Goal: Task Accomplishment & Management: Manage account settings

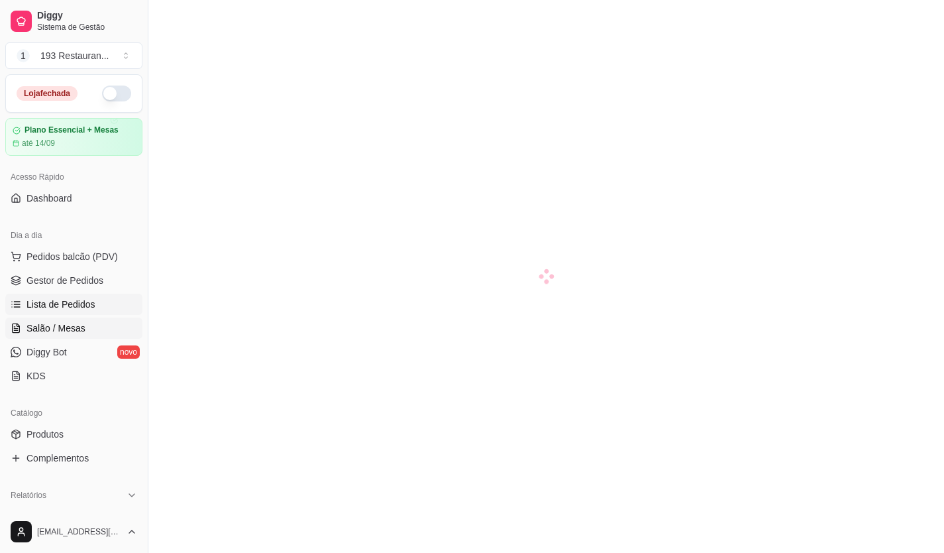
click at [85, 310] on span "Lista de Pedidos" at bounding box center [61, 304] width 69 height 13
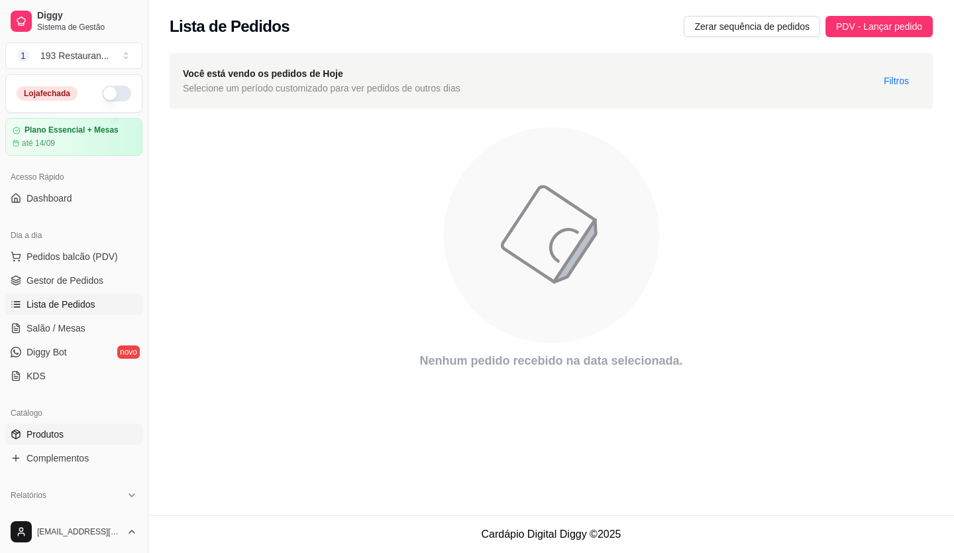
click at [26, 440] on link "Produtos" at bounding box center [73, 433] width 137 height 21
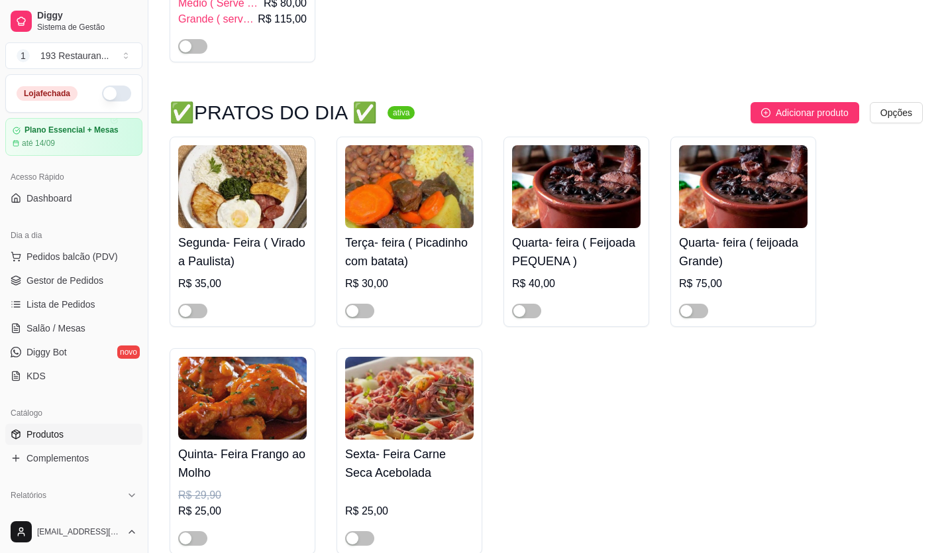
scroll to position [596, 0]
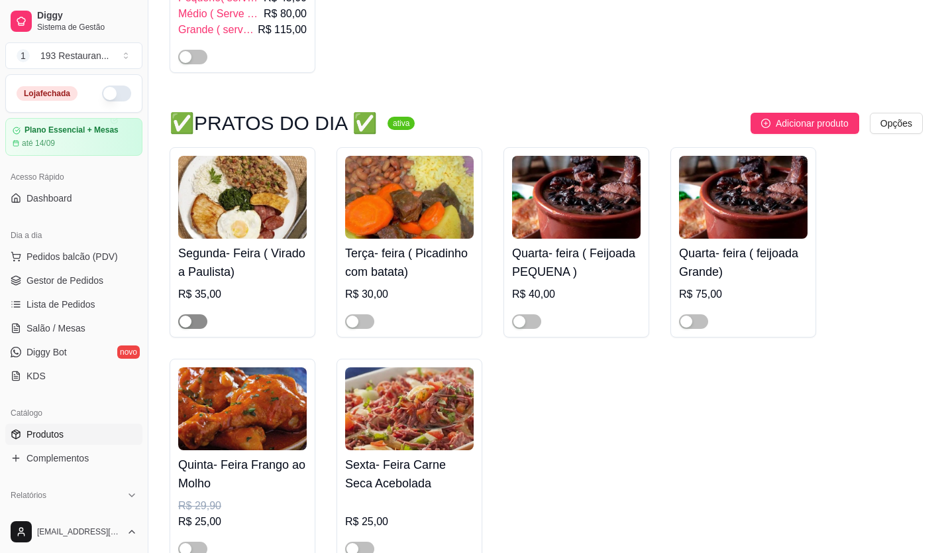
click at [201, 327] on span "button" at bounding box center [192, 321] width 29 height 15
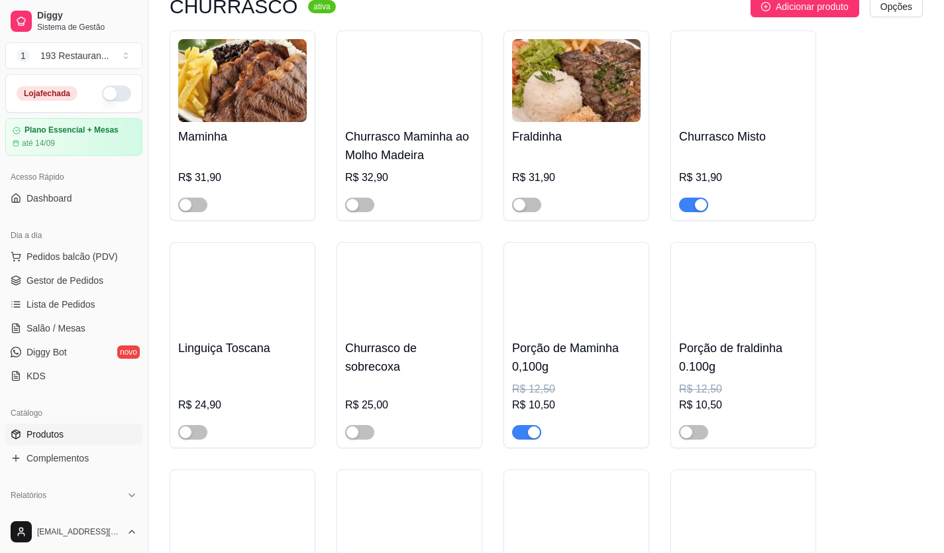
scroll to position [3049, 0]
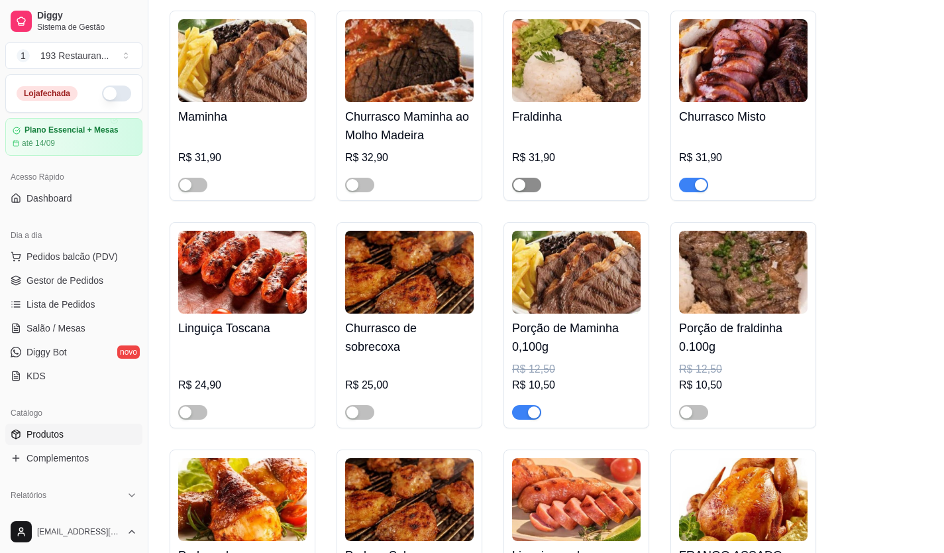
click at [535, 178] on span "button" at bounding box center [526, 185] width 29 height 15
click at [190, 179] on div "button" at bounding box center [186, 185] width 12 height 12
click at [350, 178] on span "button" at bounding box center [359, 185] width 29 height 15
click at [188, 393] on div at bounding box center [242, 406] width 129 height 27
click at [188, 406] on div "button" at bounding box center [186, 412] width 12 height 12
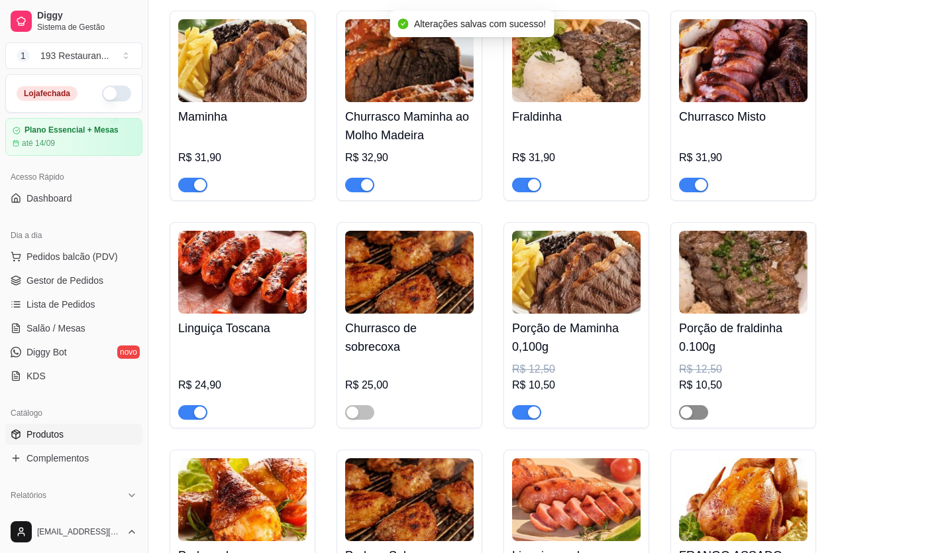
click at [685, 405] on span "button" at bounding box center [693, 412] width 29 height 15
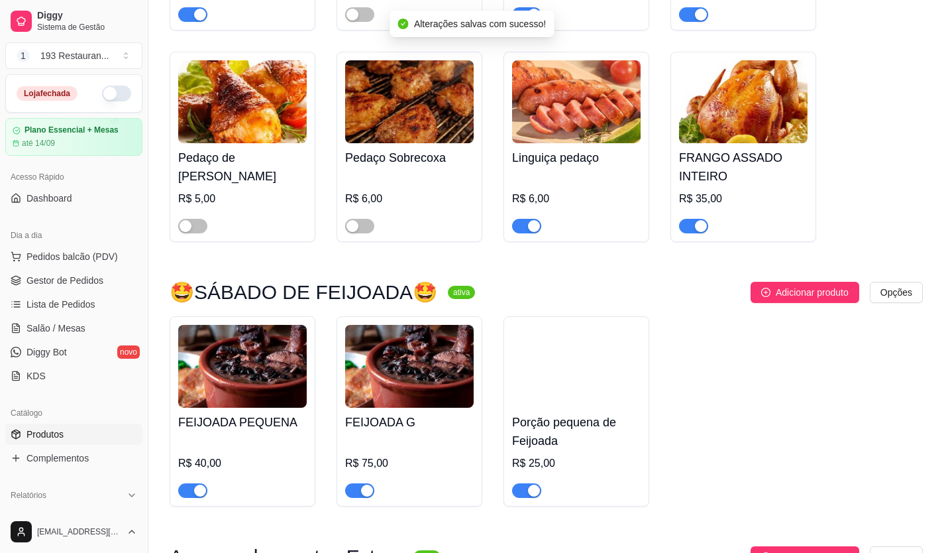
scroll to position [3512, 0]
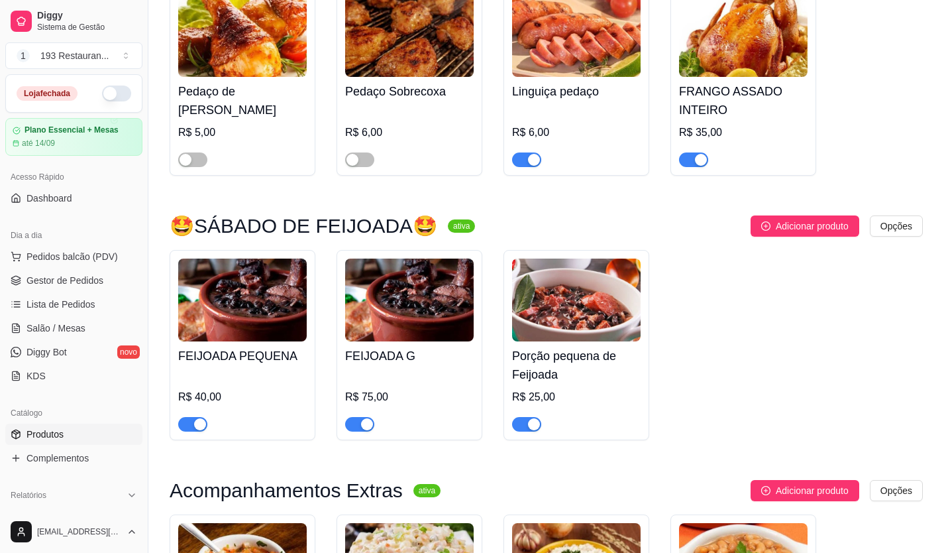
drag, startPoint x: 532, startPoint y: 411, endPoint x: 532, endPoint y: 418, distance: 7.3
click at [532, 418] on div "button" at bounding box center [534, 424] width 12 height 12
drag, startPoint x: 370, startPoint y: 411, endPoint x: 345, endPoint y: 420, distance: 26.8
click at [368, 418] on div "button" at bounding box center [367, 424] width 12 height 12
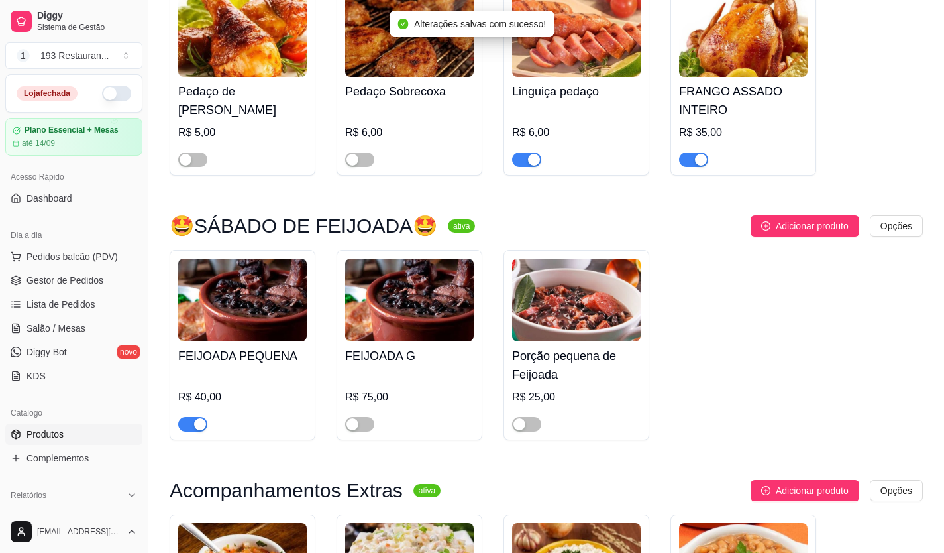
click at [198, 422] on span "button" at bounding box center [192, 424] width 29 height 15
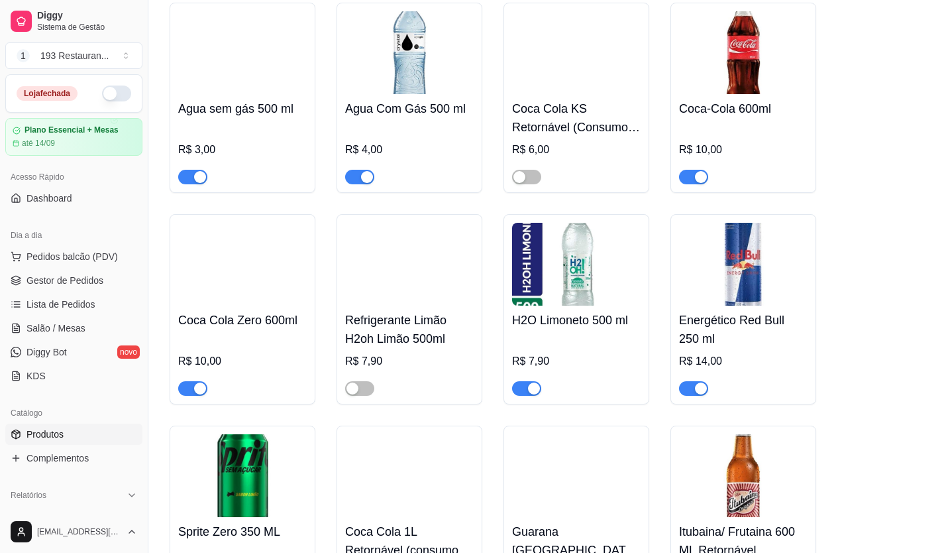
scroll to position [5965, 0]
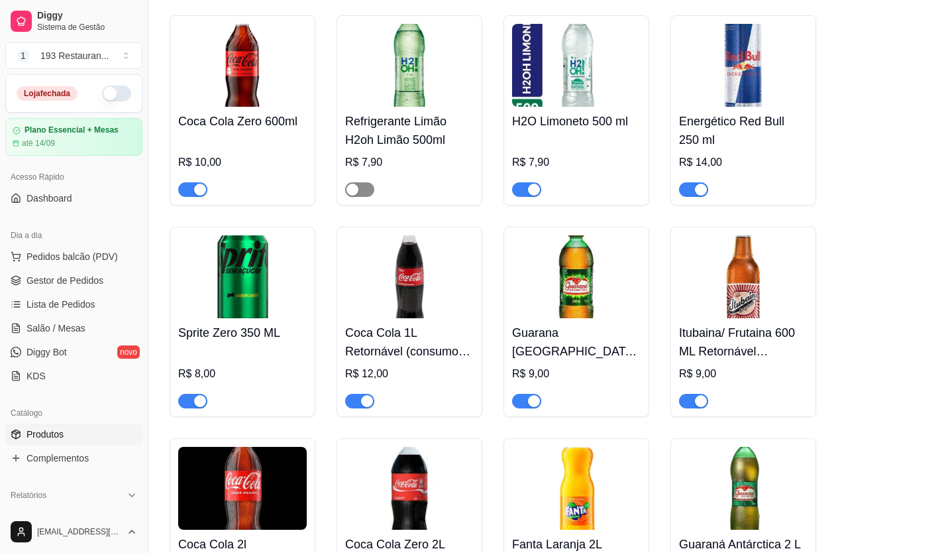
click at [356, 184] on div "button" at bounding box center [353, 190] width 12 height 12
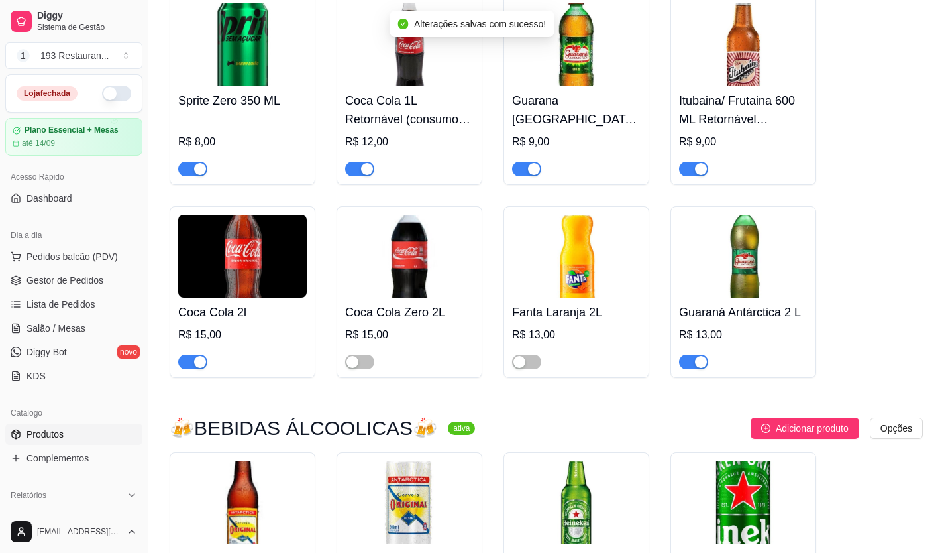
scroll to position [6230, 0]
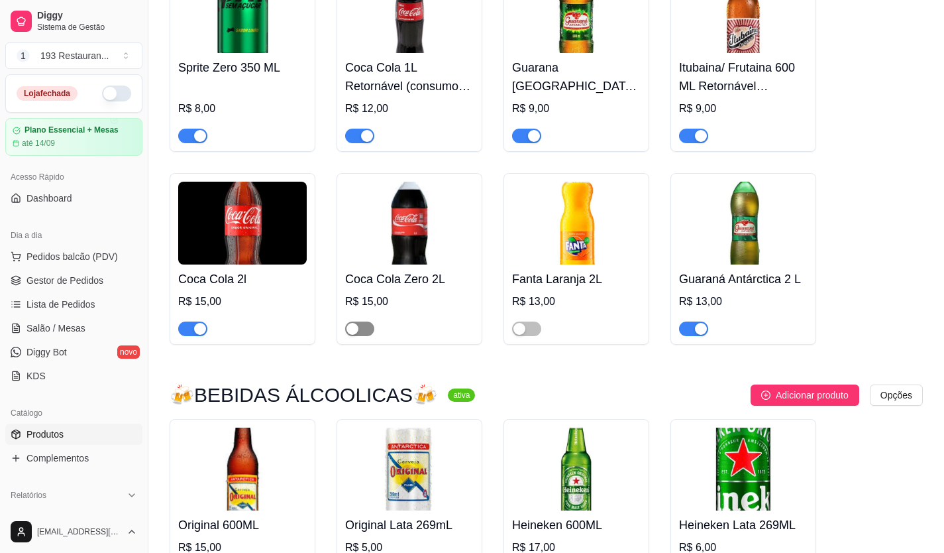
click at [349, 323] on div "button" at bounding box center [353, 329] width 12 height 12
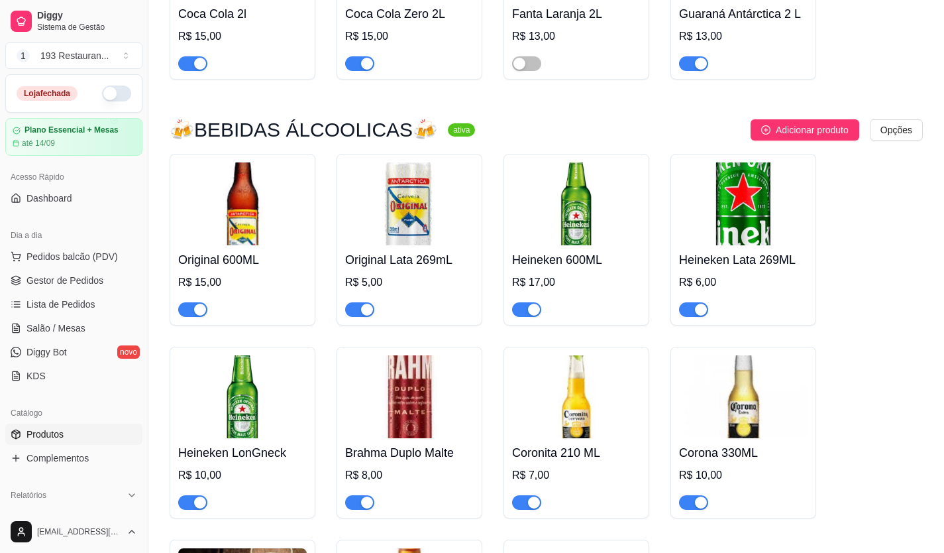
scroll to position [6561, 0]
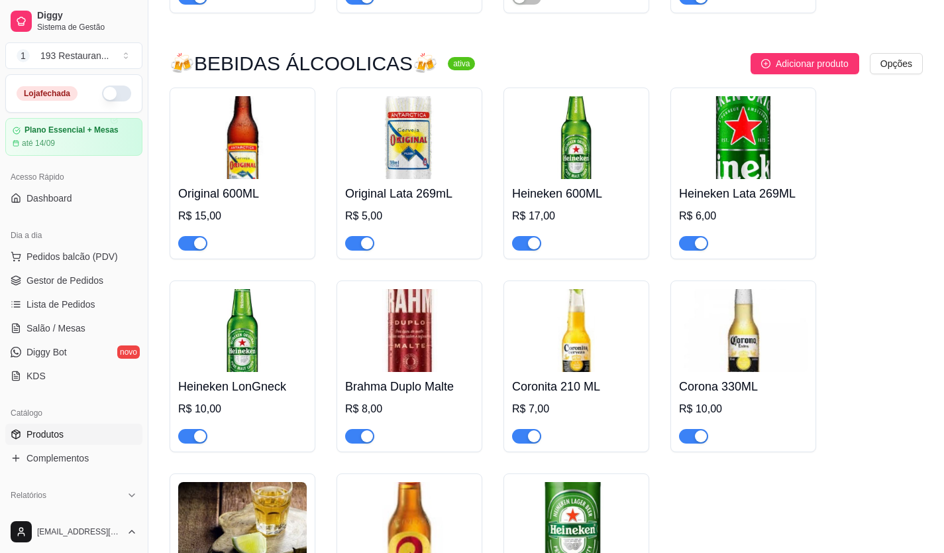
click at [527, 429] on button "button" at bounding box center [526, 436] width 29 height 15
click at [704, 417] on div at bounding box center [743, 430] width 129 height 27
click at [695, 417] on div at bounding box center [743, 430] width 129 height 27
click at [706, 417] on div at bounding box center [743, 430] width 129 height 27
click at [691, 429] on span "button" at bounding box center [693, 436] width 29 height 15
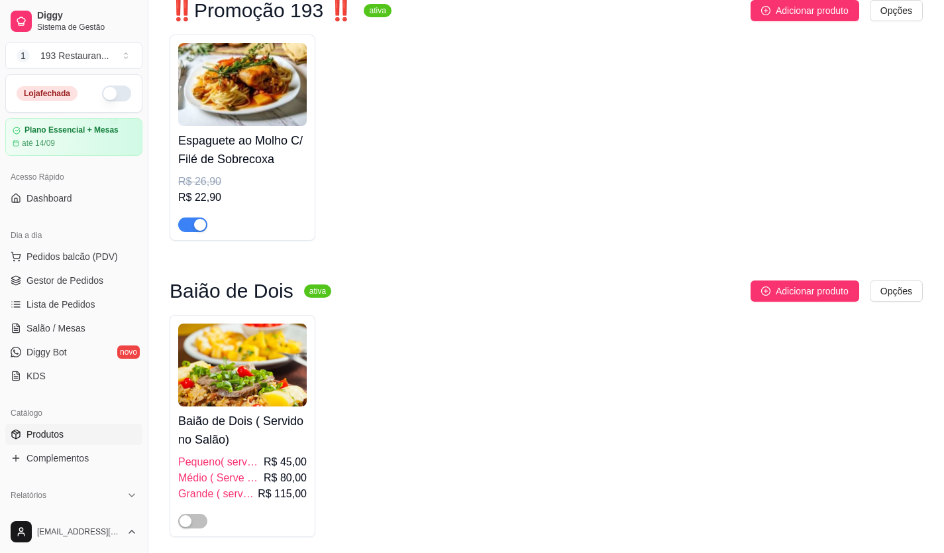
scroll to position [199, 0]
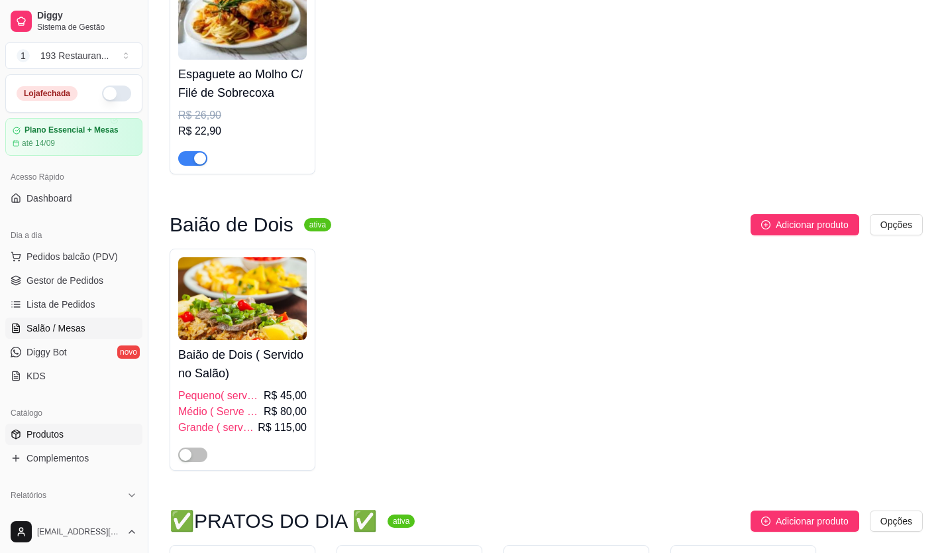
click at [30, 333] on span "Salão / Mesas" at bounding box center [56, 327] width 59 height 13
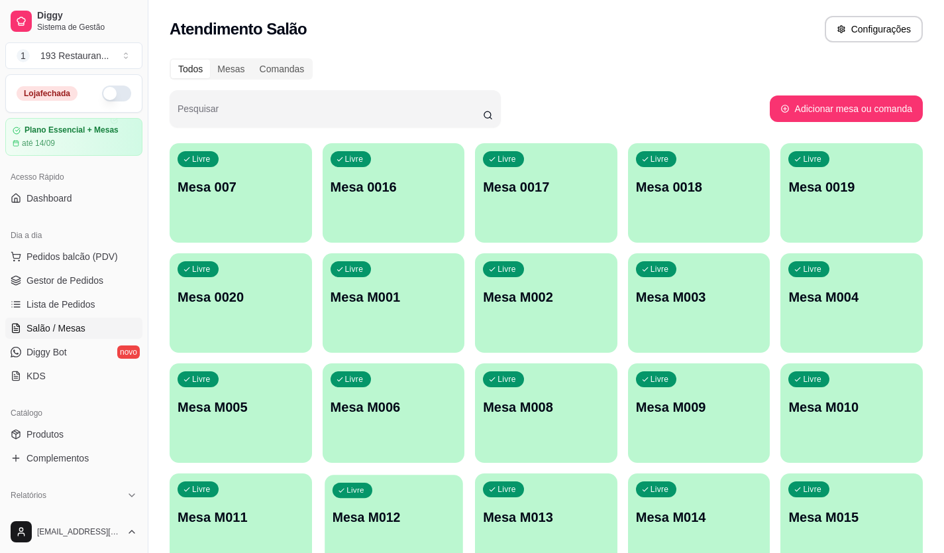
click at [404, 492] on div "Livre Mesa M012" at bounding box center [394, 515] width 138 height 81
click at [547, 157] on div "Livre Mesa 0017" at bounding box center [546, 184] width 138 height 81
click at [607, 47] on div "Atendimento Salão Configurações" at bounding box center [546, 25] width 796 height 50
